Goal: Information Seeking & Learning: Learn about a topic

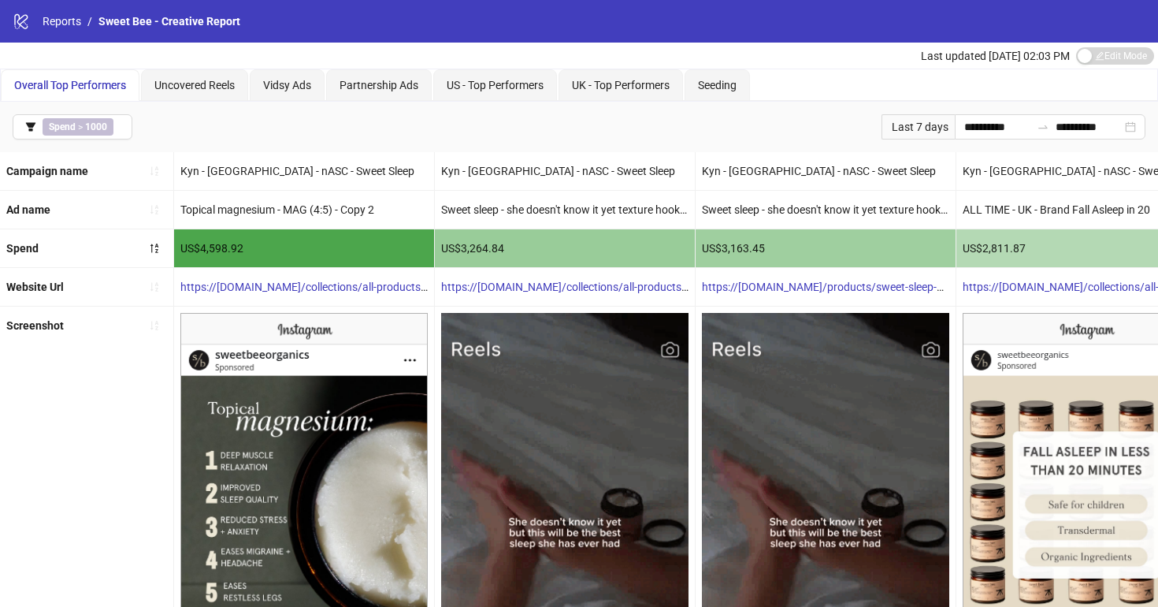
scroll to position [192, 0]
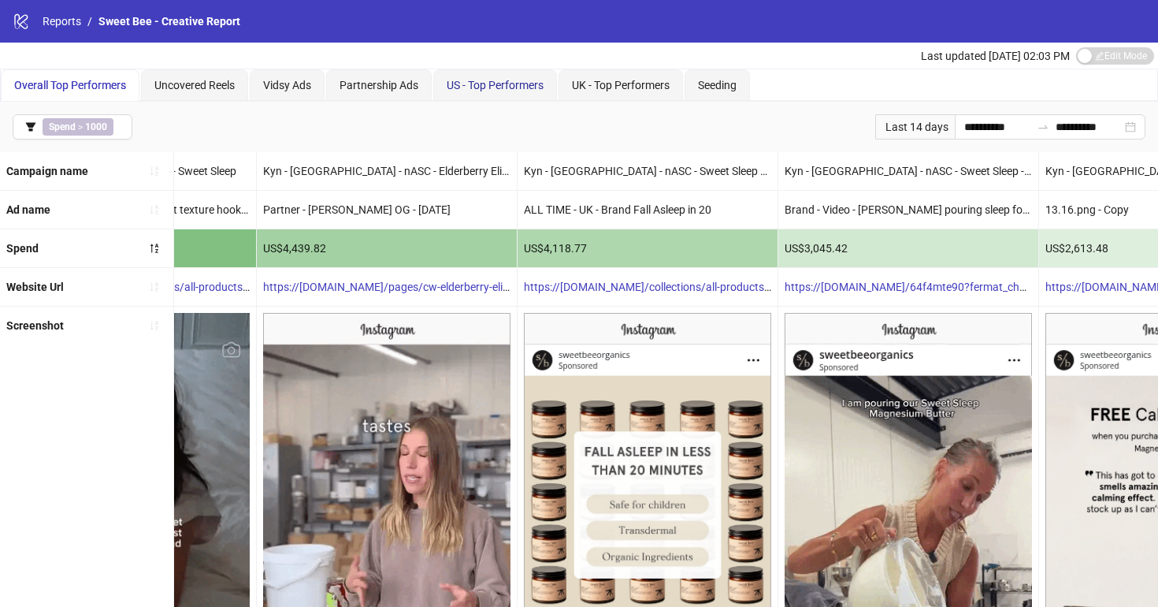
click at [480, 86] on span "US - Top Performers" at bounding box center [495, 85] width 97 height 13
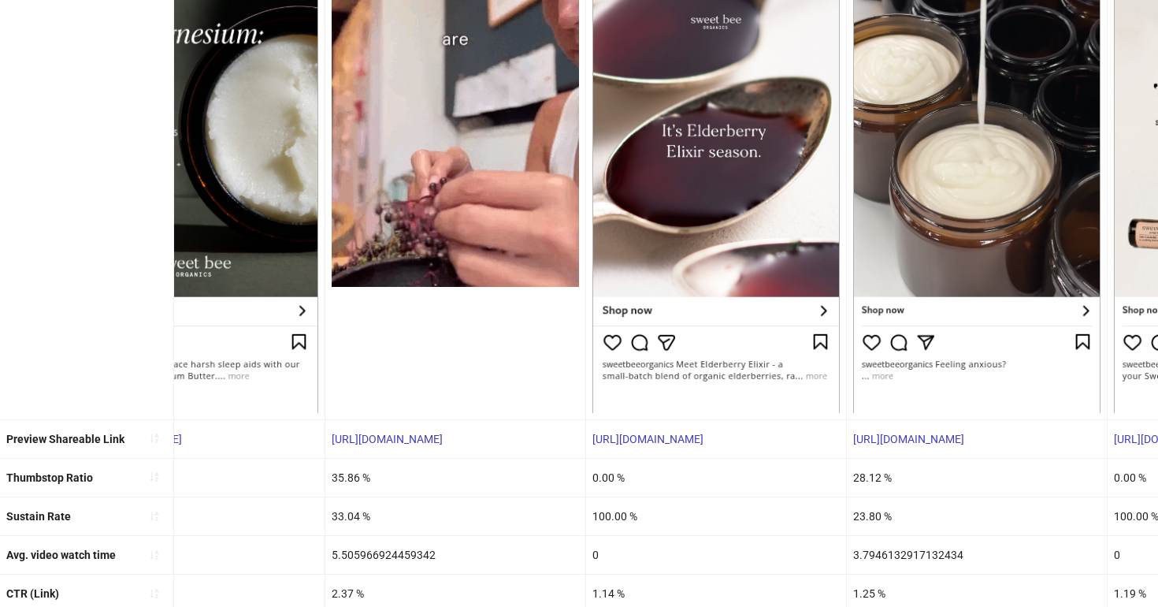
scroll to position [391, 0]
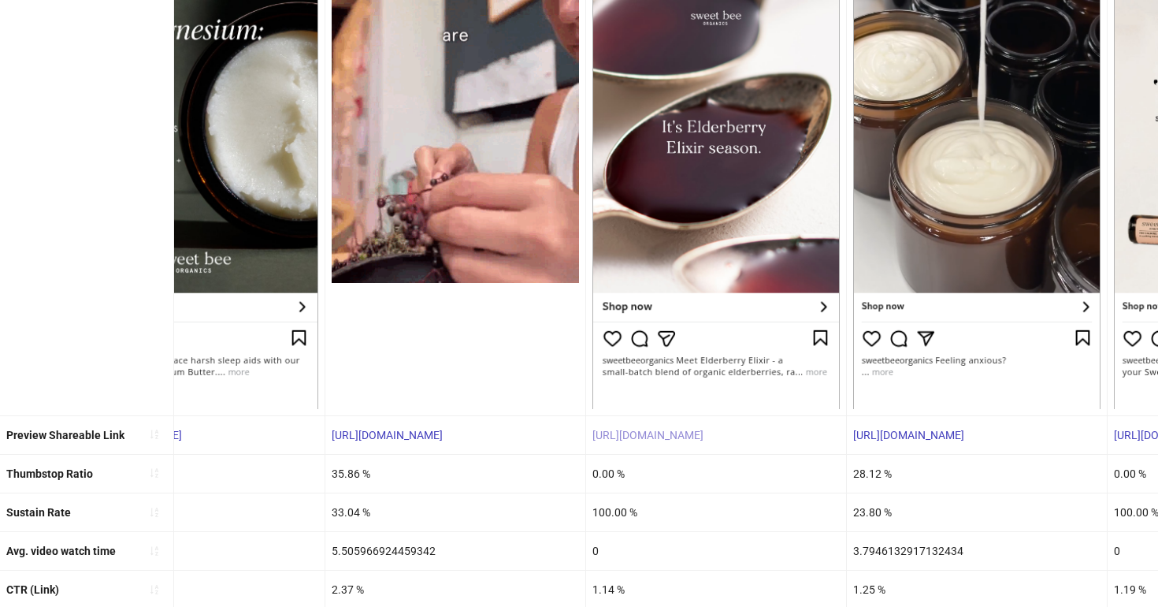
click at [662, 433] on link "[URL][DOMAIN_NAME]" at bounding box center [648, 435] width 111 height 13
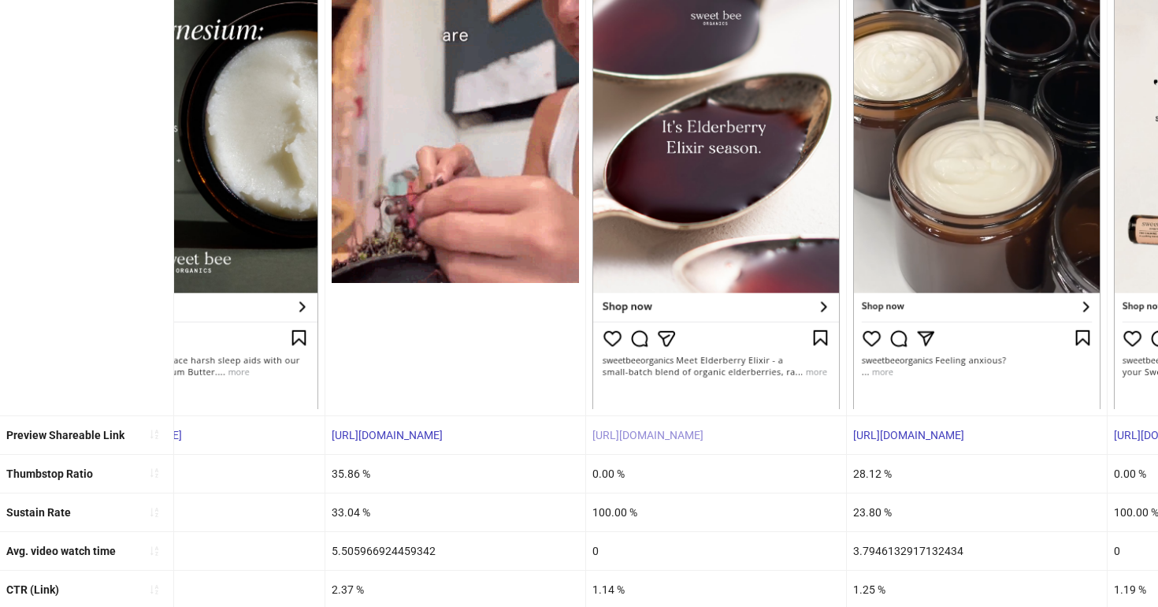
click at [659, 434] on link "[URL][DOMAIN_NAME]" at bounding box center [648, 435] width 111 height 13
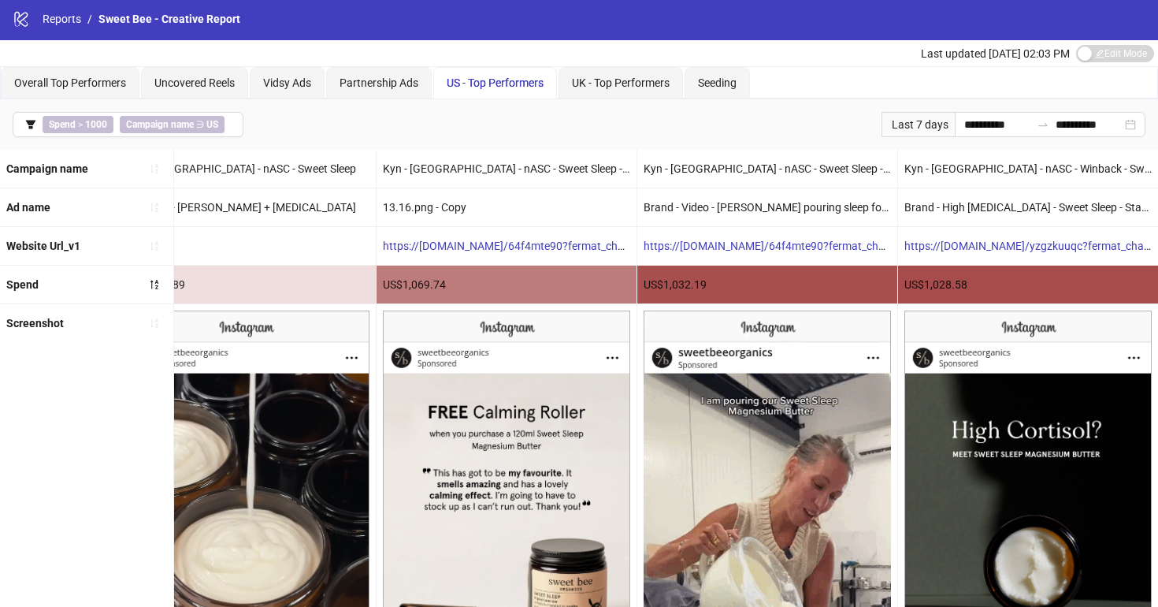
scroll to position [0, 0]
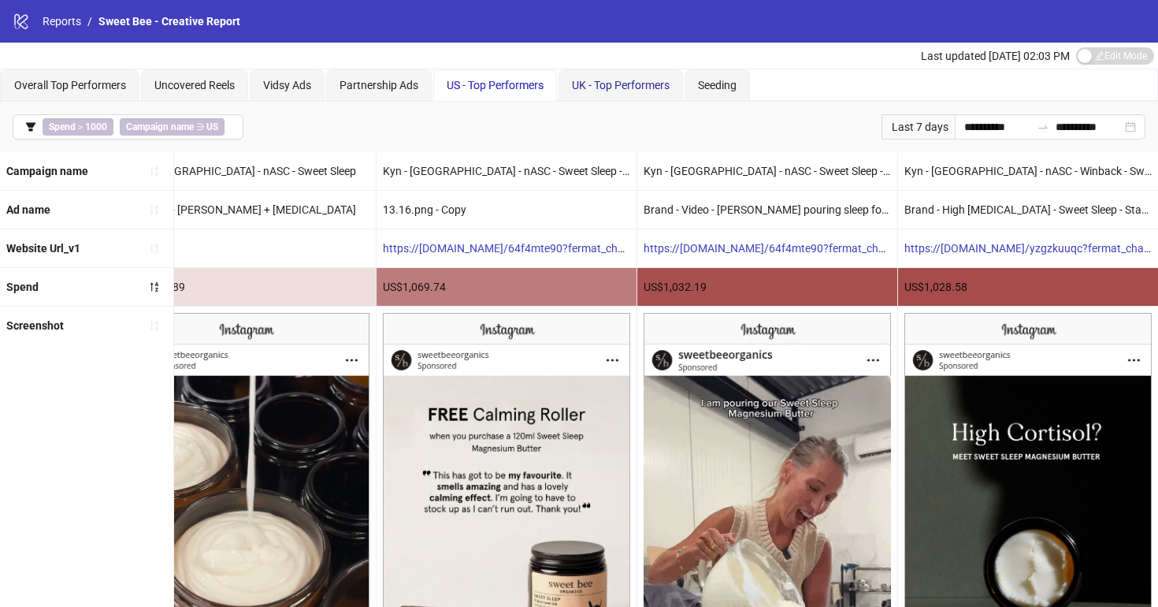
click at [623, 87] on span "UK - Top Performers" at bounding box center [621, 85] width 98 height 13
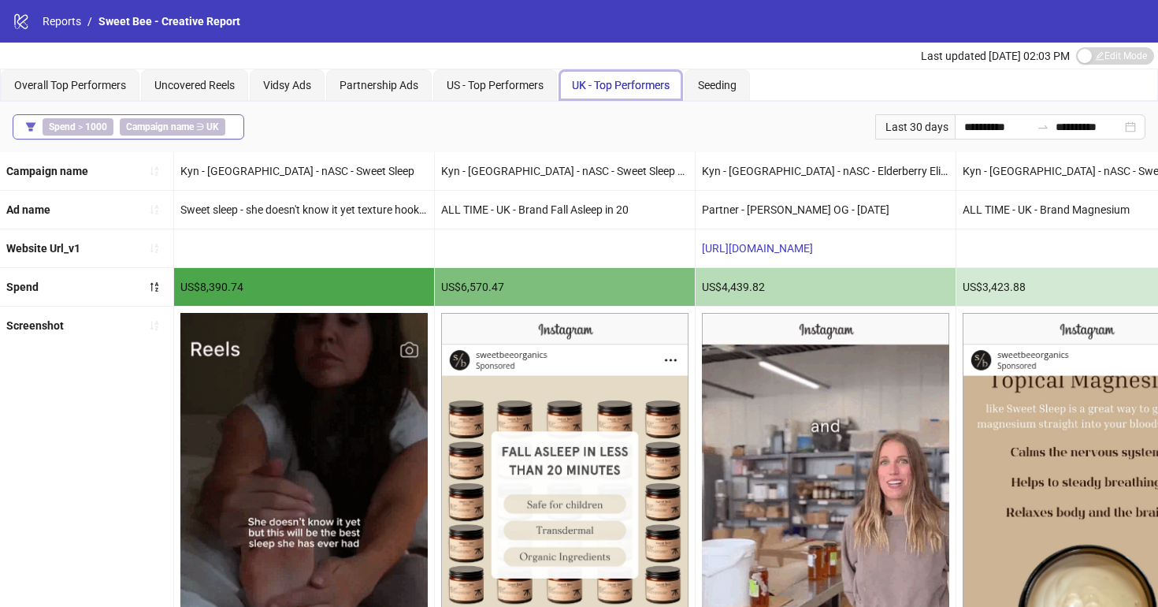
click at [90, 121] on span "Spend > 1000" at bounding box center [78, 126] width 71 height 17
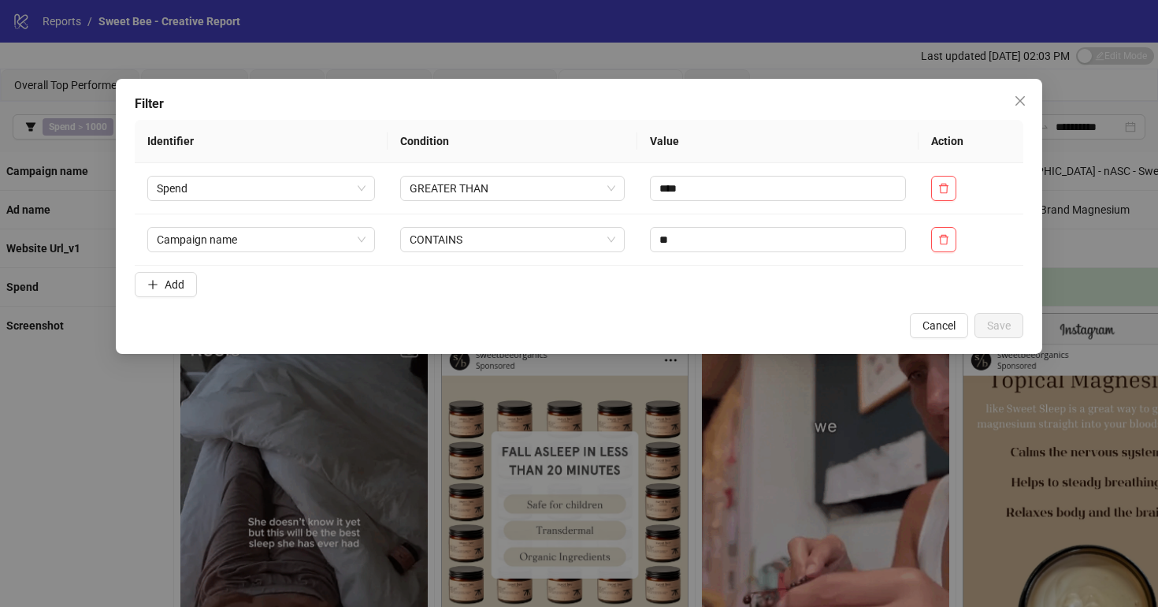
click at [333, 58] on div "Filter Identifier Condition Value Action Spend GREATER THAN **** Campaign name …" at bounding box center [579, 303] width 1158 height 607
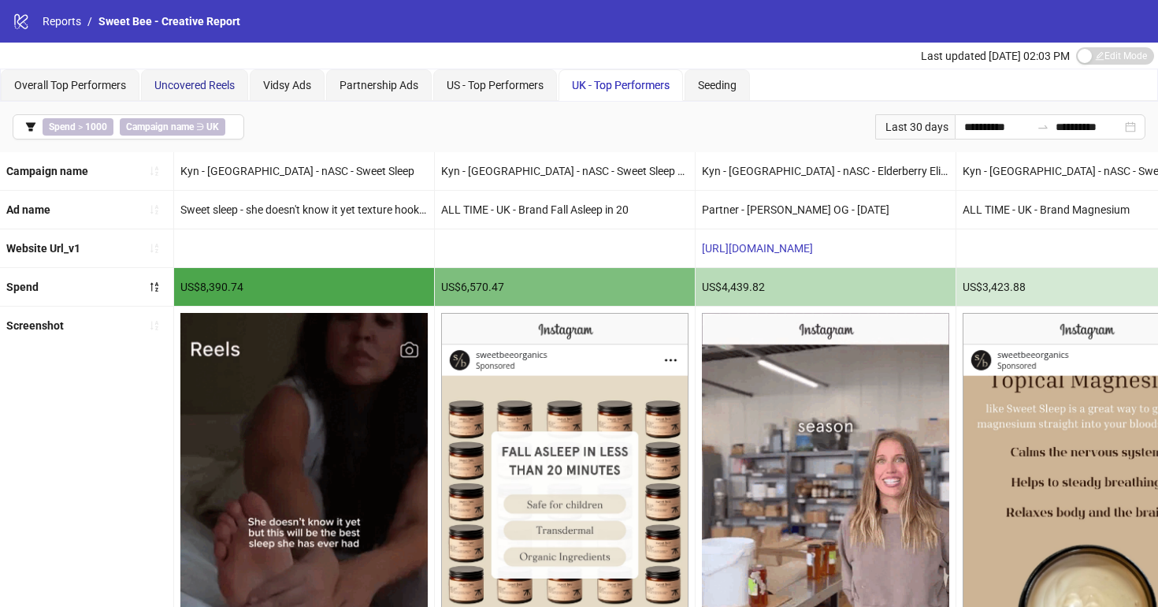
click at [225, 80] on span "Uncovered Reels" at bounding box center [194, 85] width 80 height 13
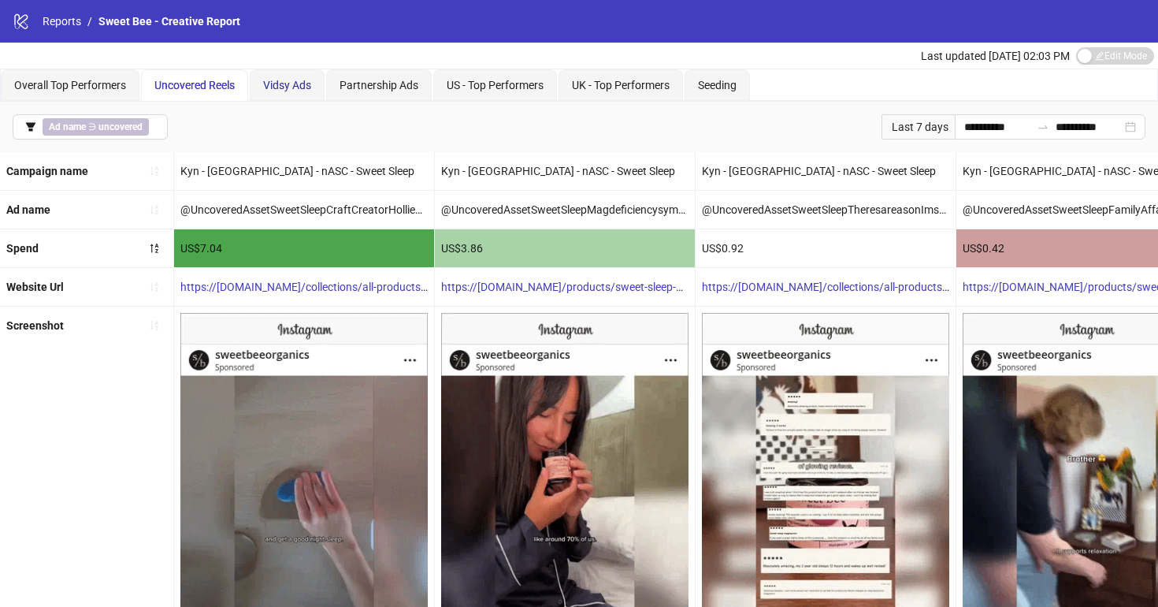
click at [291, 81] on span "Vidsy Ads" at bounding box center [287, 85] width 48 height 13
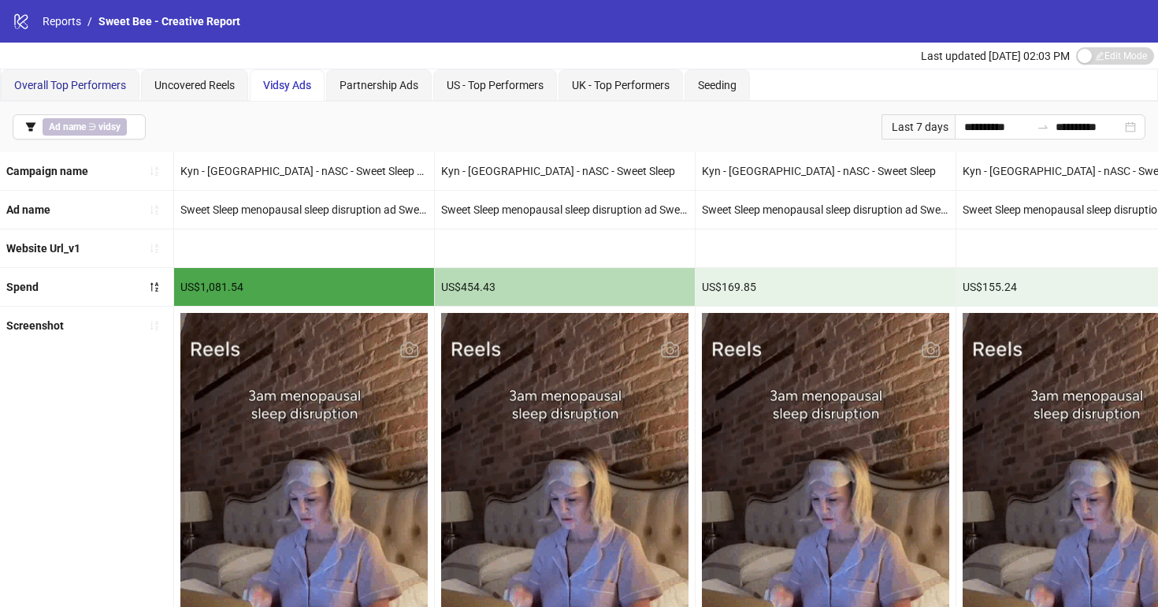
click at [108, 82] on span "Overall Top Performers" at bounding box center [70, 85] width 112 height 13
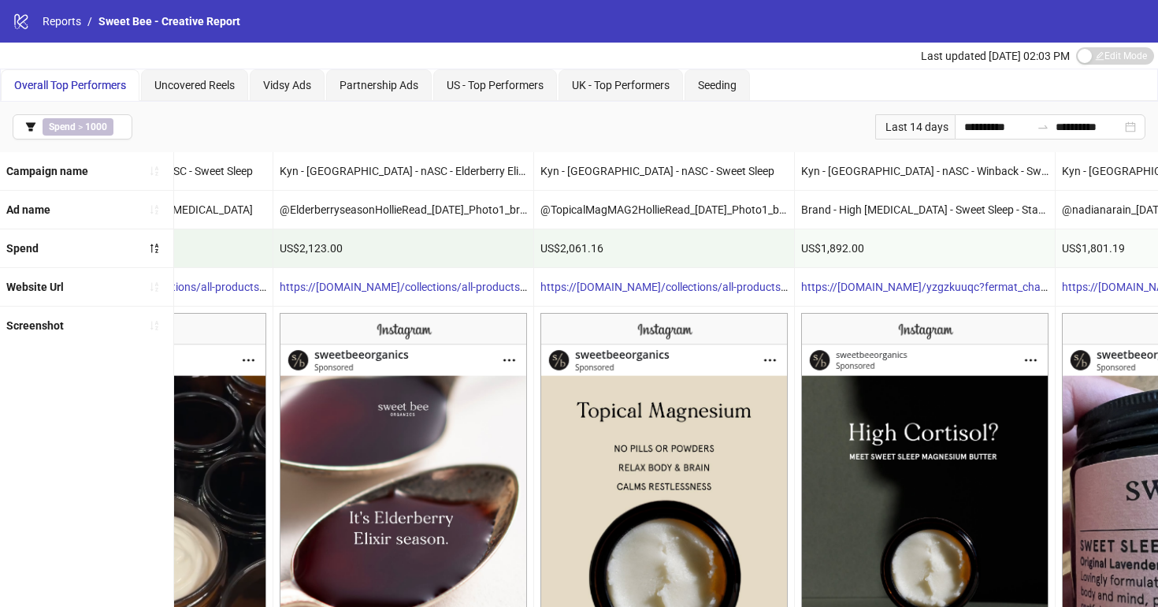
scroll to position [6, 0]
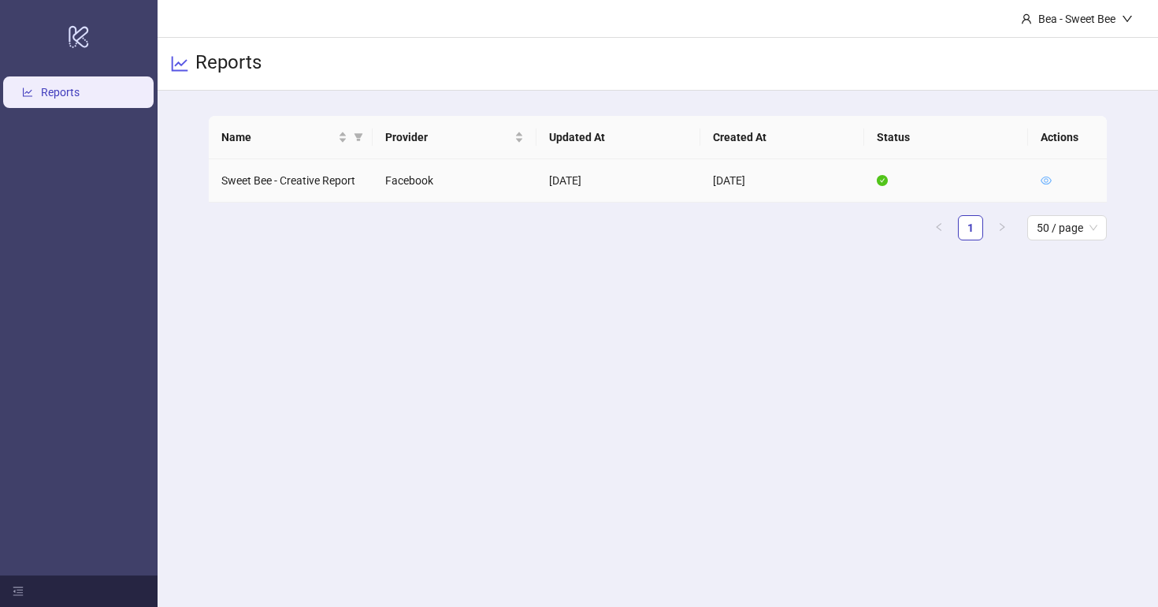
click at [1046, 181] on icon "eye" at bounding box center [1046, 180] width 11 height 8
